Goal: Check status: Check status

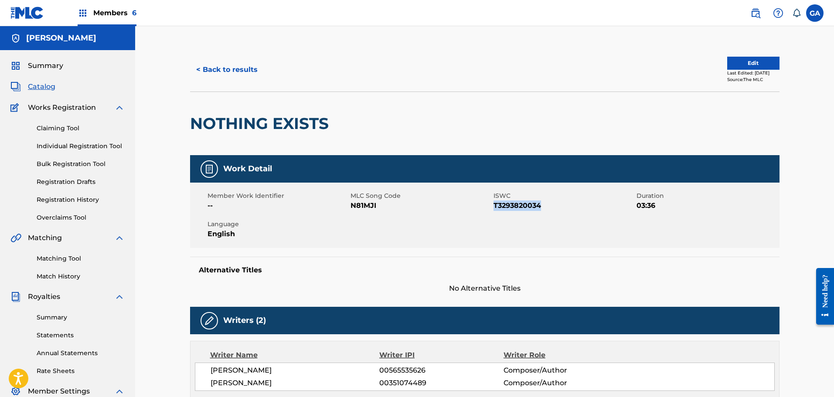
click at [218, 60] on button "< Back to results" at bounding box center [227, 70] width 74 height 22
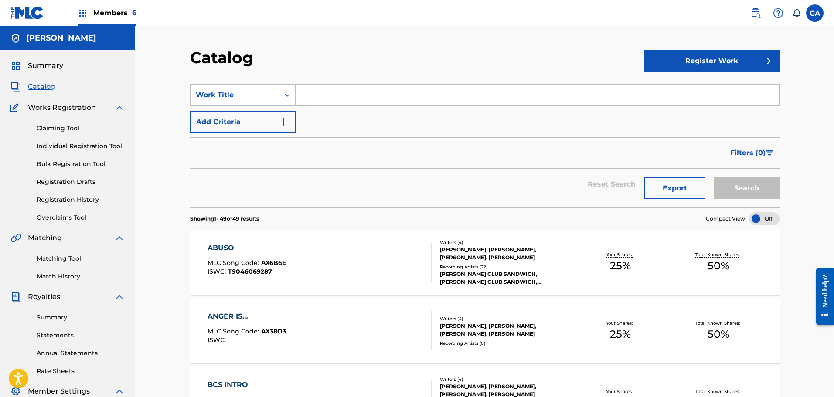
click at [45, 69] on span "Summary" at bounding box center [45, 66] width 35 height 10
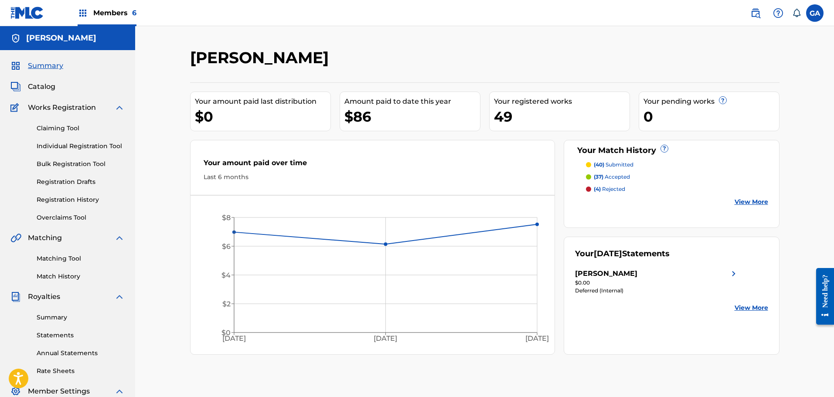
click at [103, 8] on span "Members 6" at bounding box center [114, 13] width 43 height 10
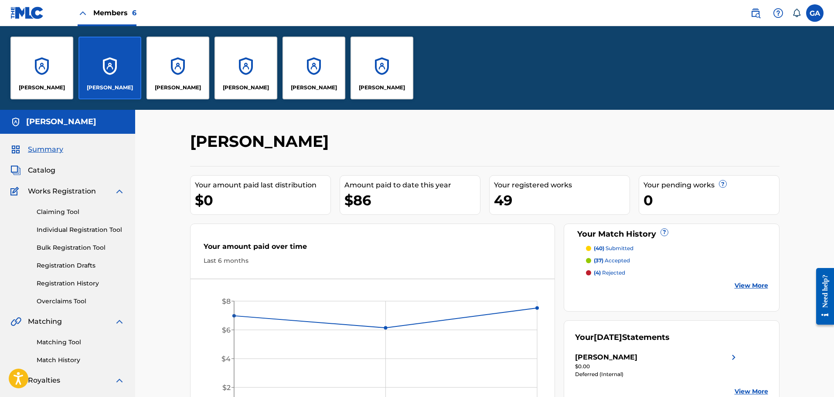
click at [174, 84] on p "[PERSON_NAME]" at bounding box center [178, 88] width 46 height 8
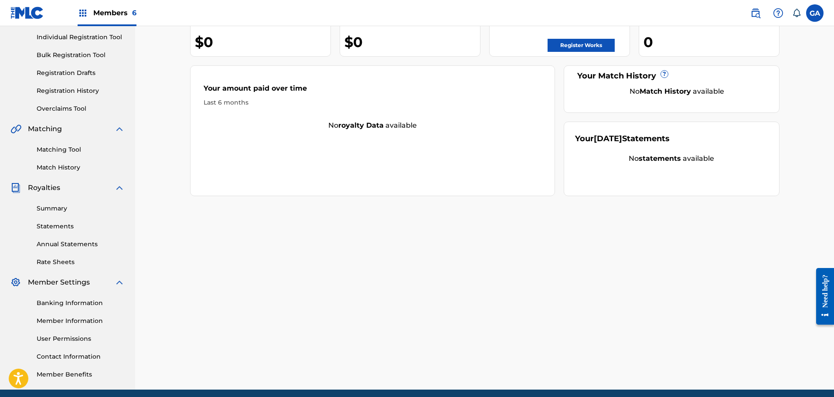
scroll to position [143, 0]
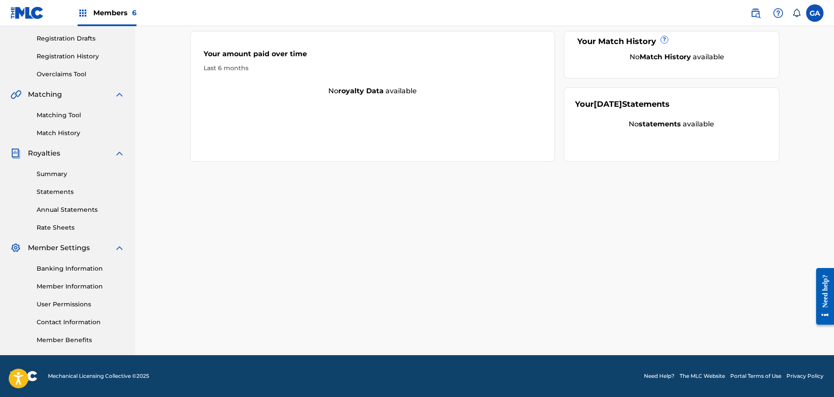
click at [79, 305] on link "User Permissions" at bounding box center [81, 304] width 88 height 9
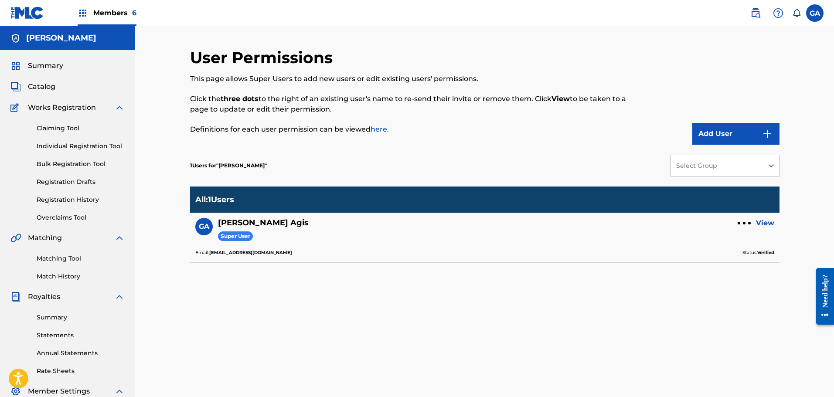
click at [739, 225] on div at bounding box center [744, 223] width 13 height 5
click at [804, 216] on div "User Permissions This page allows Super Users to add new users or edit existing…" at bounding box center [484, 262] width 699 height 473
click at [121, 17] on span "Members 6" at bounding box center [114, 13] width 43 height 10
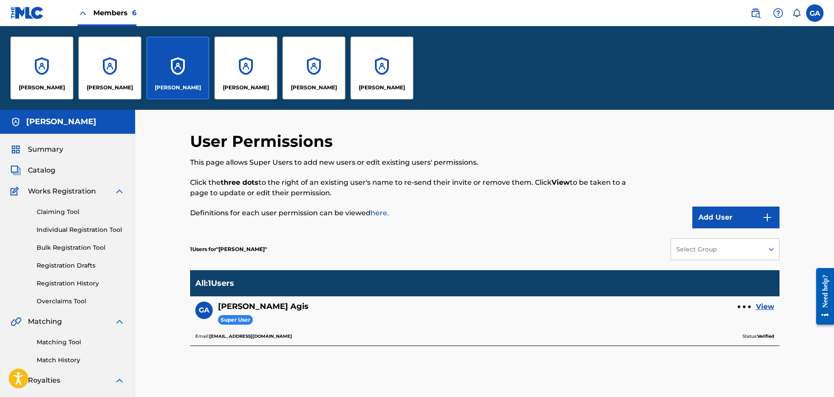
click at [61, 68] on div "[PERSON_NAME]" at bounding box center [41, 68] width 63 height 63
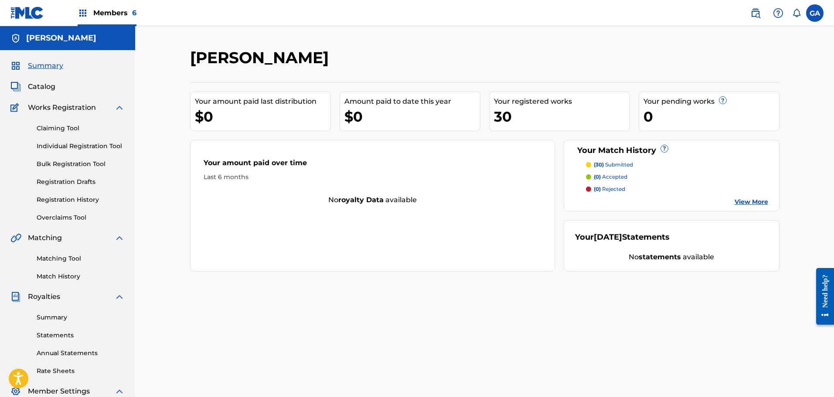
click at [65, 198] on link "Registration History" at bounding box center [81, 199] width 88 height 9
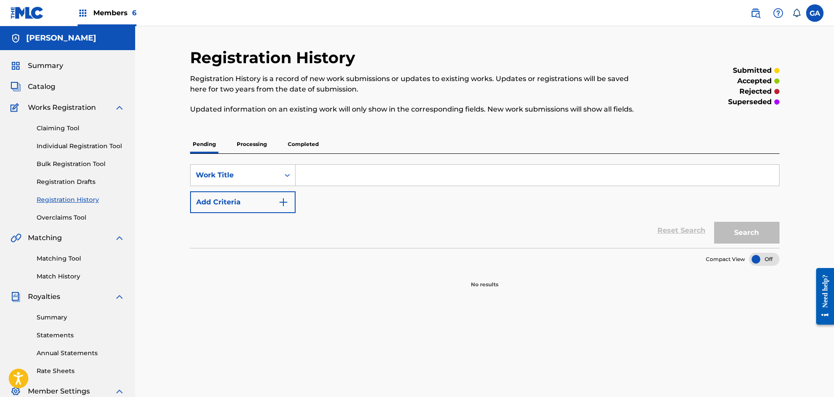
click at [242, 147] on p "Processing" at bounding box center [251, 144] width 35 height 18
